Goal: Task Accomplishment & Management: Use online tool/utility

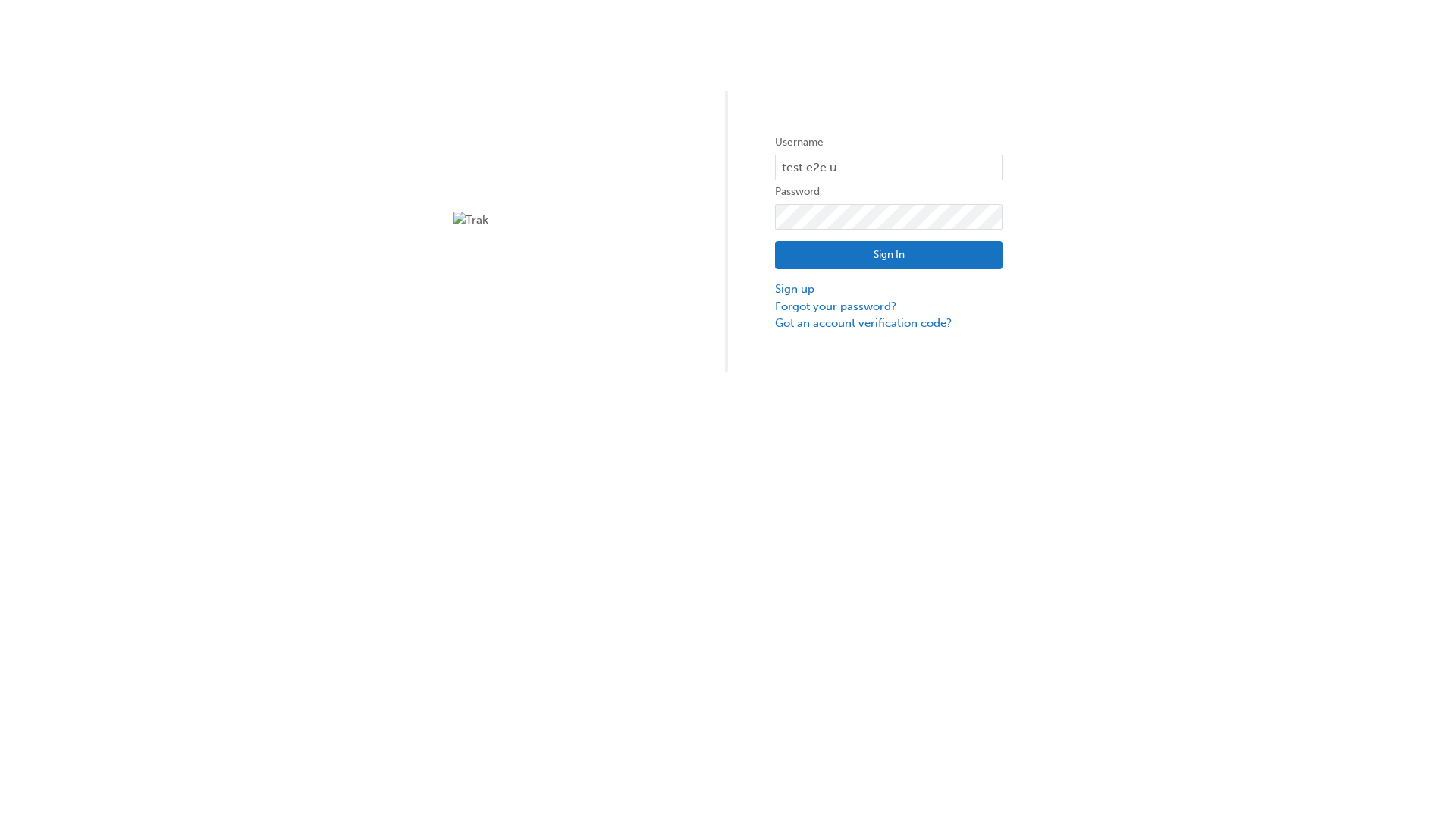
type input "test.e2e.user14"
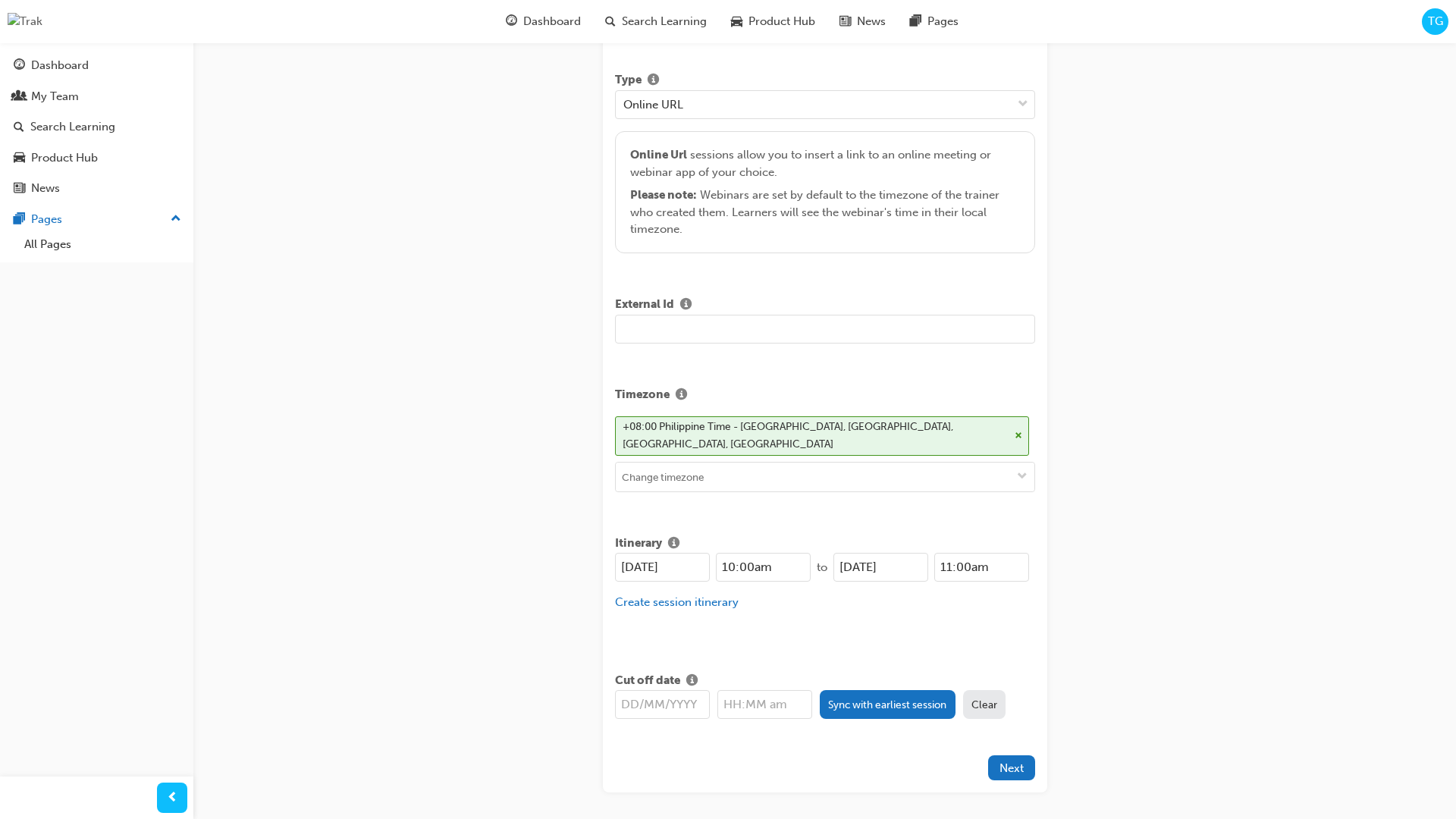
type input "Title for testing purposes"
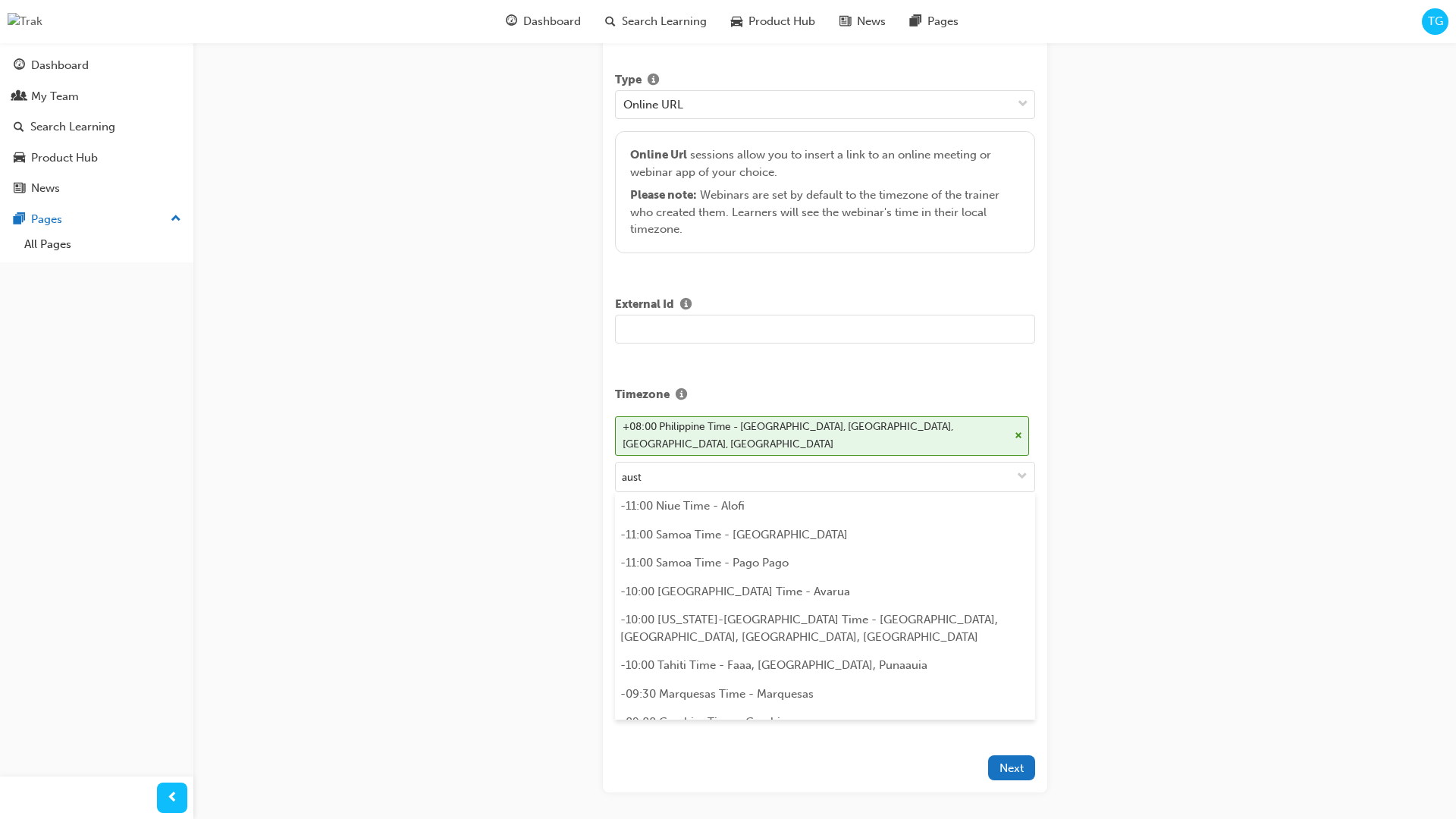
scroll to position [303, 0]
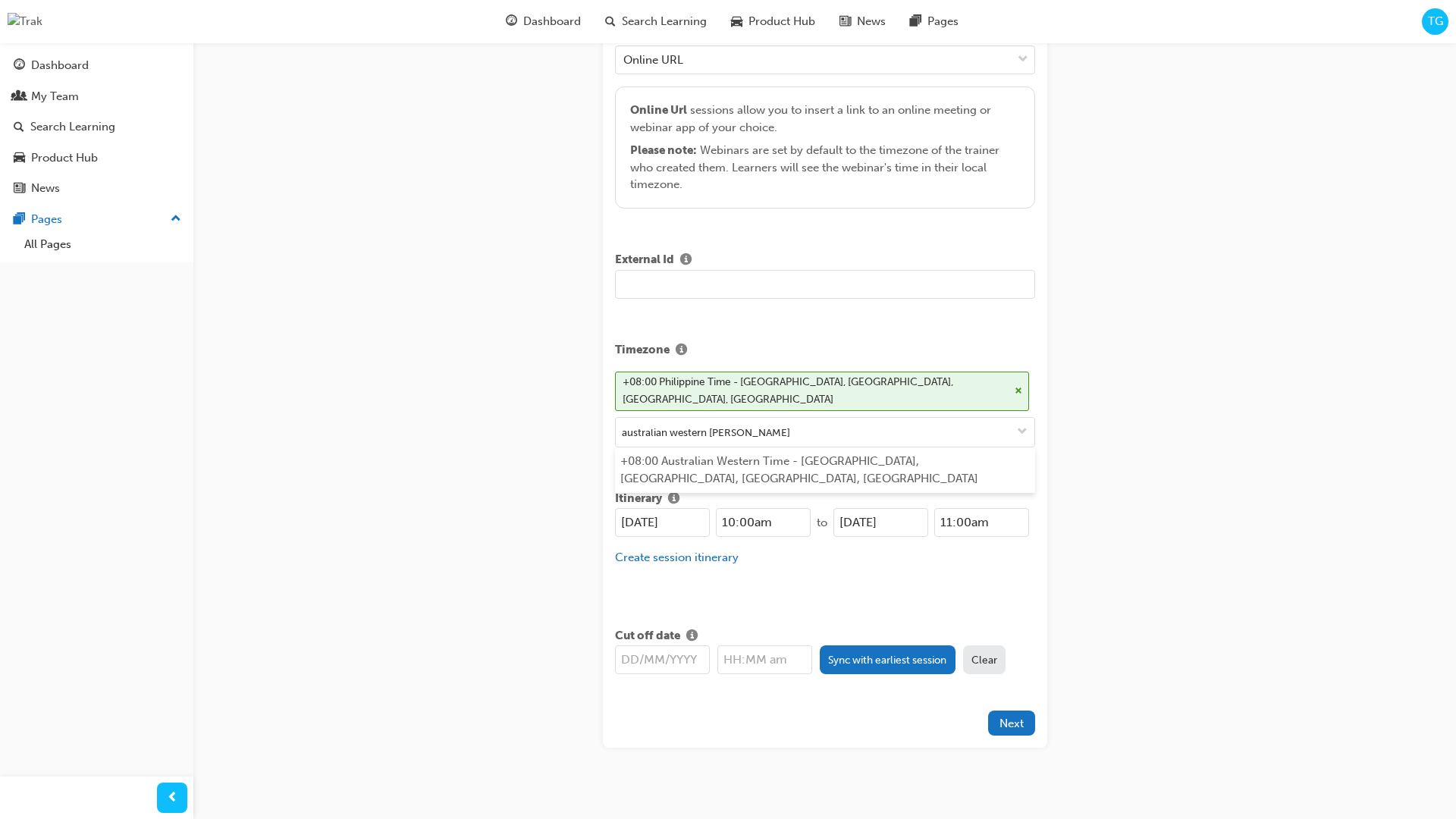
type input "australian western time"
